Goal: Task Accomplishment & Management: Complete application form

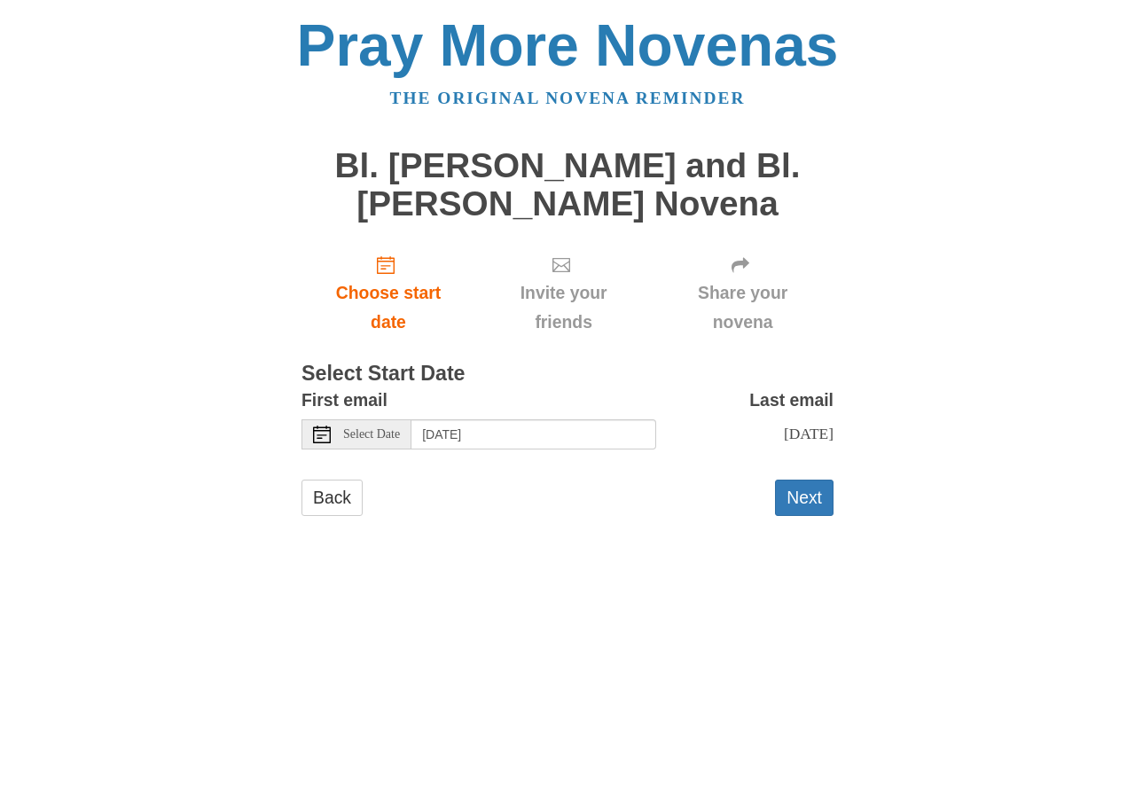
click at [377, 434] on span "Select Date" at bounding box center [371, 434] width 57 height 12
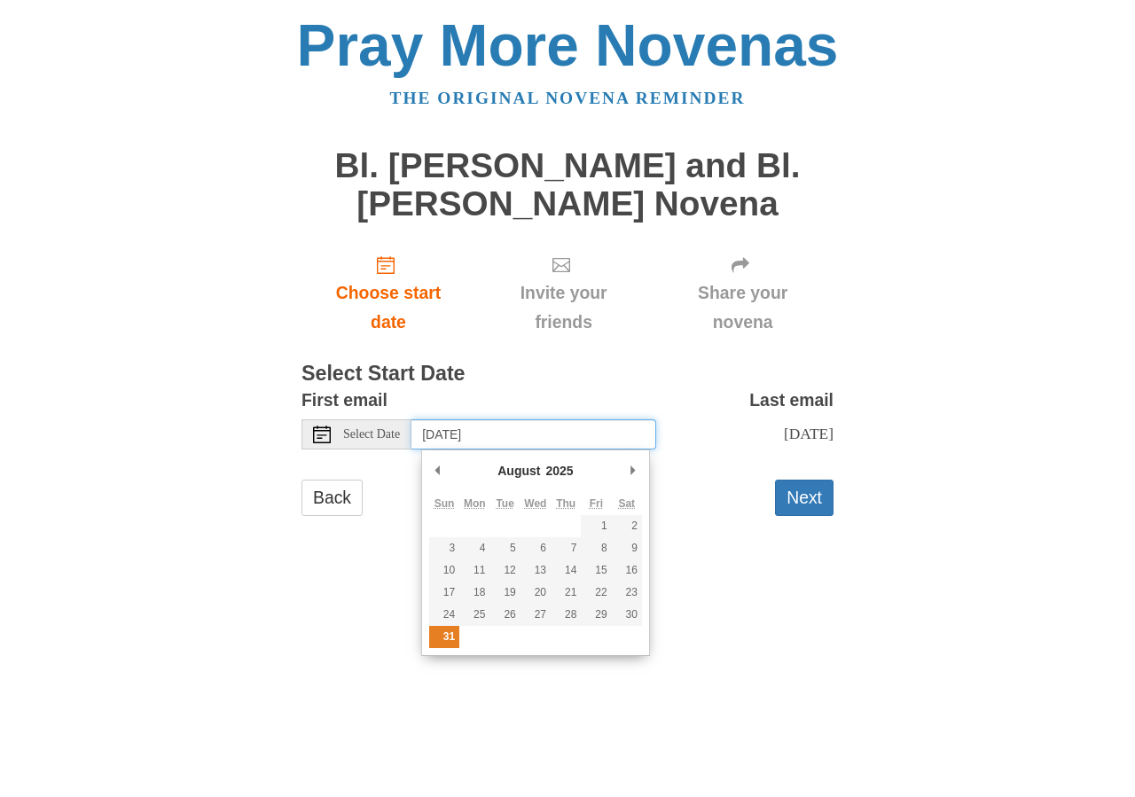
type input "Sunday, August 31st"
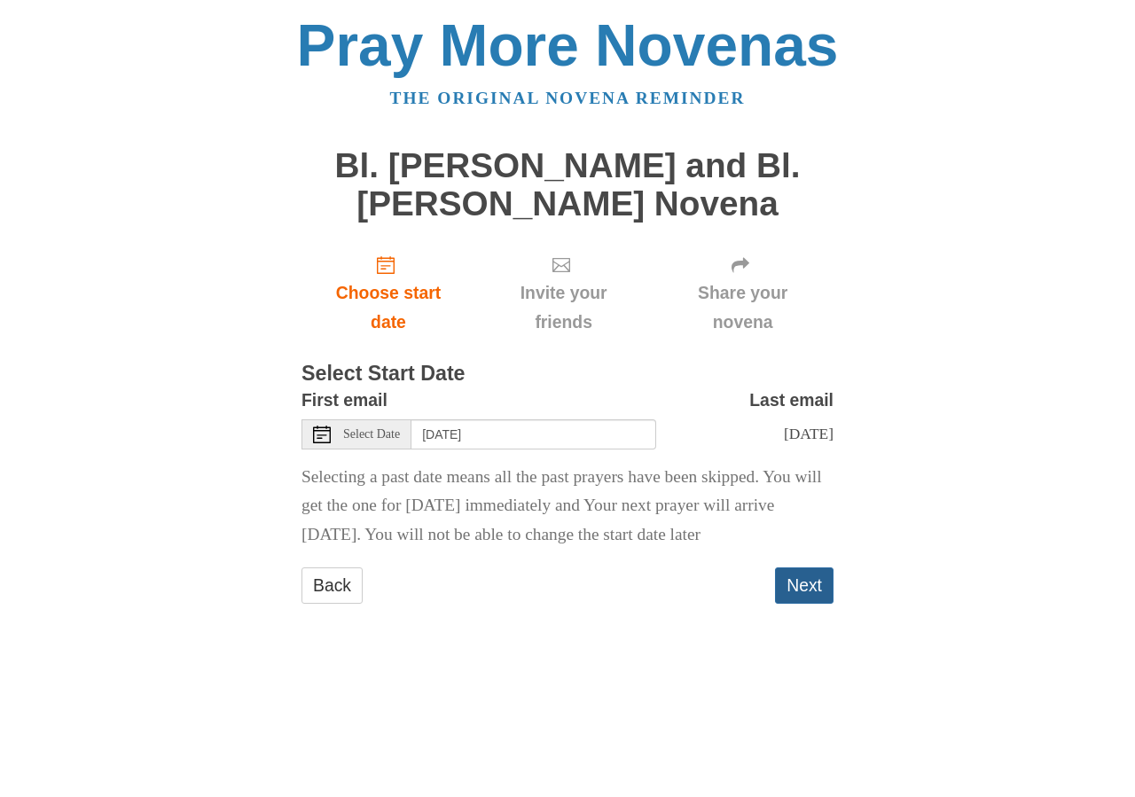
click at [806, 604] on button "Next" at bounding box center [804, 585] width 59 height 36
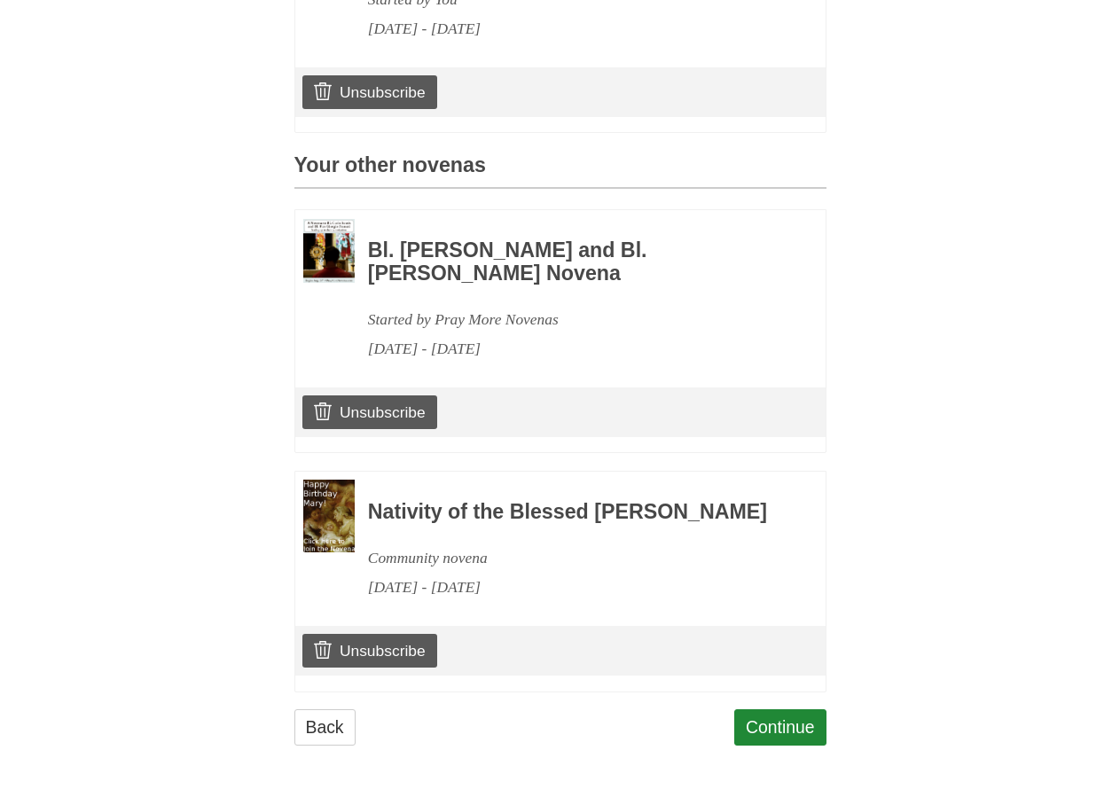
scroll to position [727, 0]
click at [780, 746] on link "Continue" at bounding box center [780, 727] width 92 height 36
